Goal: Find specific page/section: Find specific page/section

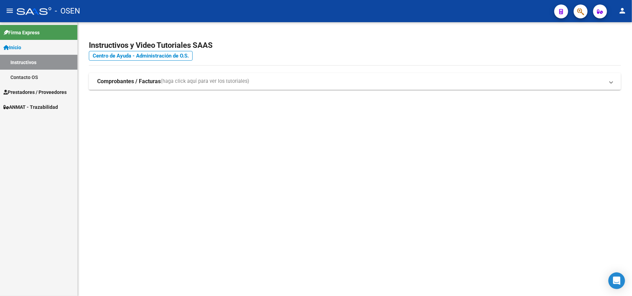
click at [27, 95] on span "Prestadores / Proveedores" at bounding box center [34, 92] width 63 height 8
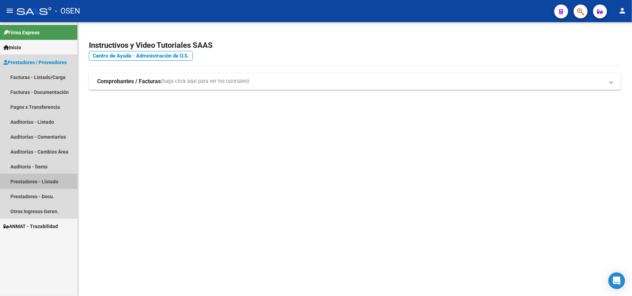
click at [26, 183] on link "Prestadores - Listado" at bounding box center [38, 181] width 77 height 15
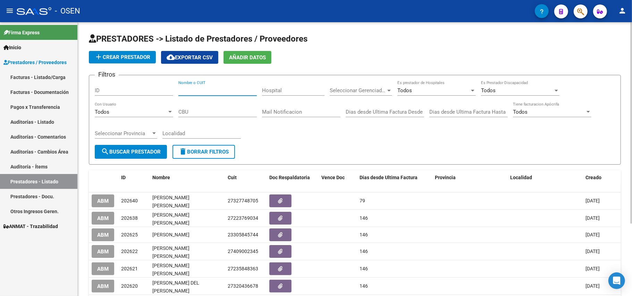
click at [210, 92] on input "Nombre o CUIT" at bounding box center [217, 90] width 78 height 6
paste input "30-70979946-7"
click at [184, 92] on input "30-70979946-7" at bounding box center [217, 90] width 78 height 6
click at [127, 151] on span "search Buscar Prestador" at bounding box center [131, 152] width 60 height 6
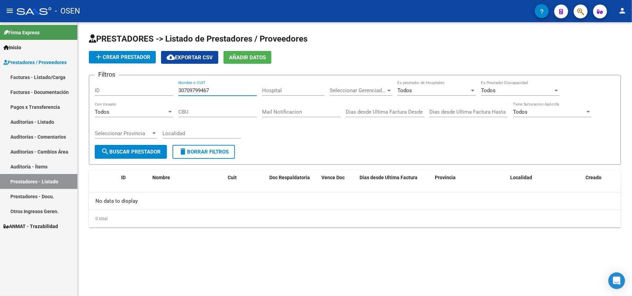
click at [184, 90] on input "30709799467" at bounding box center [217, 90] width 78 height 6
click at [209, 89] on input "30-709799467" at bounding box center [217, 90] width 78 height 6
type input "30-70979946-7"
click at [142, 153] on span "search Buscar Prestador" at bounding box center [131, 152] width 60 height 6
click at [42, 199] on link "Prestadores - Docu." at bounding box center [38, 196] width 77 height 15
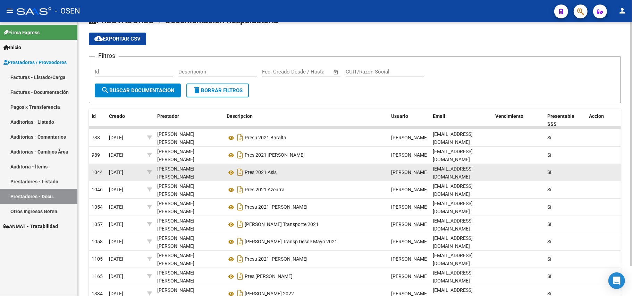
scroll to position [34, 0]
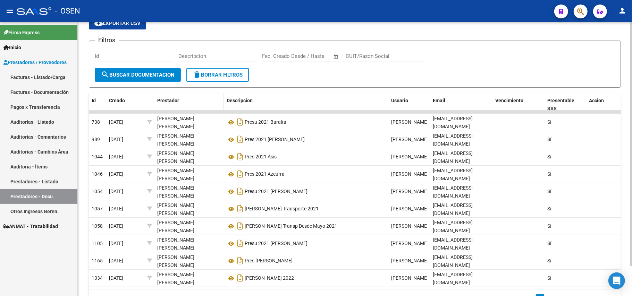
click at [171, 103] on div "Prestador" at bounding box center [189, 101] width 64 height 8
click at [166, 99] on span "Prestador" at bounding box center [168, 101] width 22 height 6
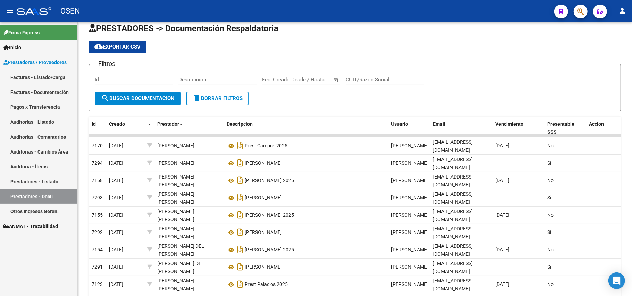
scroll to position [0, 0]
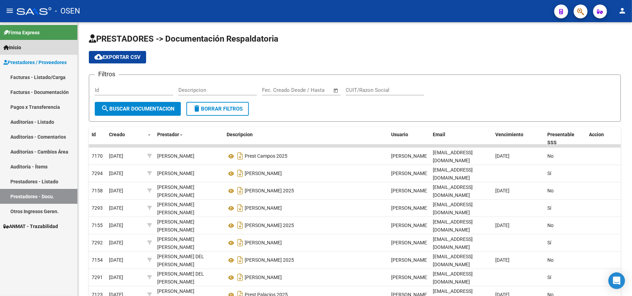
click at [18, 49] on span "Inicio" at bounding box center [12, 48] width 18 height 8
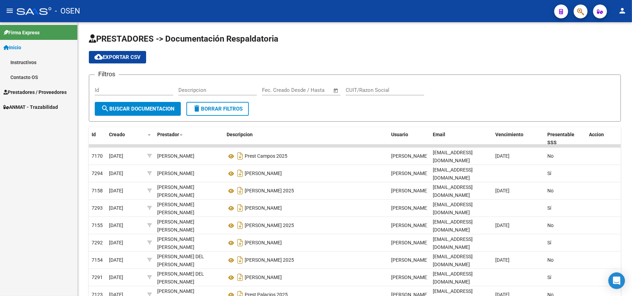
click at [28, 48] on link "Inicio" at bounding box center [38, 47] width 77 height 15
